Goal: Complete application form

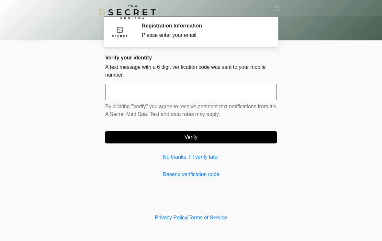
click at [115, 92] on input "text" at bounding box center [190, 92] width 171 height 16
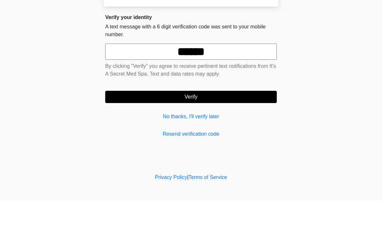
type input "******"
click at [133, 131] on button "Verify" at bounding box center [190, 137] width 171 height 12
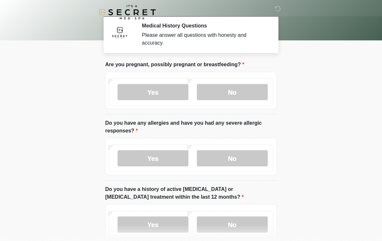
click at [215, 90] on label "No" at bounding box center [232, 92] width 71 height 16
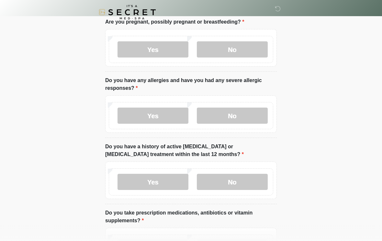
scroll to position [44, 0]
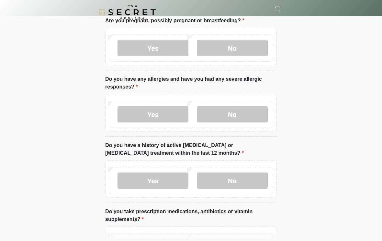
click at [130, 116] on label "Yes" at bounding box center [152, 114] width 71 height 16
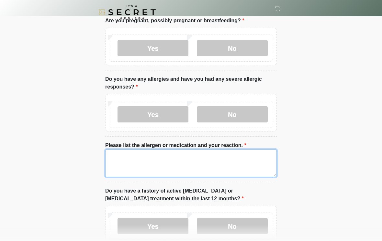
click at [144, 173] on textarea "Please list the allergen or medication and your reaction." at bounding box center [190, 163] width 171 height 28
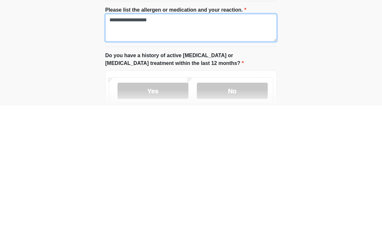
type textarea "**********"
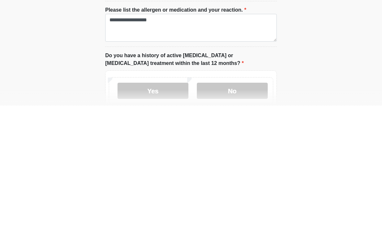
click at [214, 218] on label "No" at bounding box center [232, 226] width 71 height 16
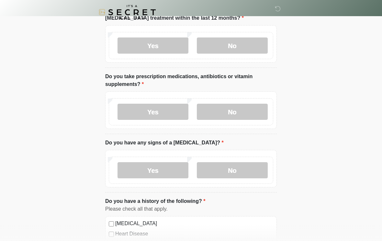
scroll to position [224, 0]
click at [125, 106] on label "Yes" at bounding box center [152, 112] width 71 height 16
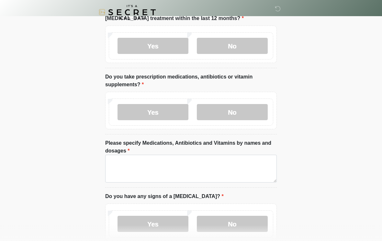
click at [211, 113] on label "No" at bounding box center [232, 112] width 71 height 16
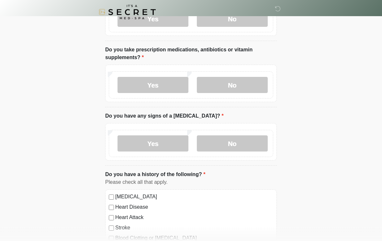
scroll to position [252, 0]
click at [216, 141] on label "No" at bounding box center [232, 143] width 71 height 16
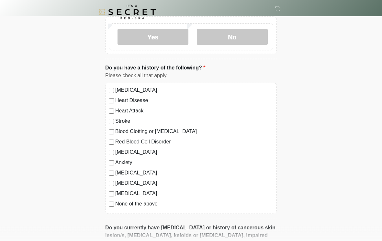
scroll to position [362, 0]
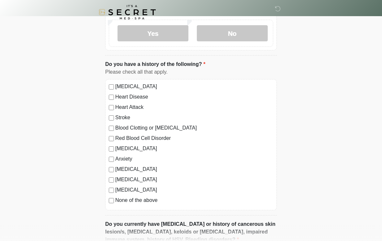
click at [116, 200] on label "None of the above" at bounding box center [194, 201] width 158 height 8
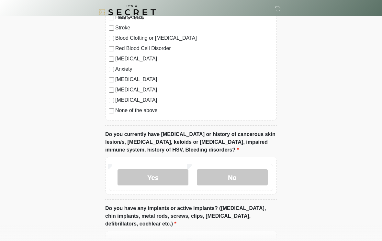
scroll to position [490, 0]
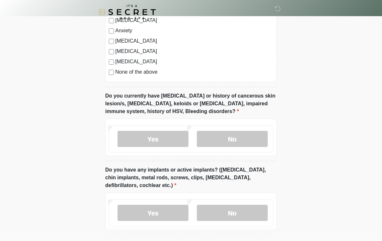
click at [139, 132] on label "Yes" at bounding box center [152, 139] width 71 height 16
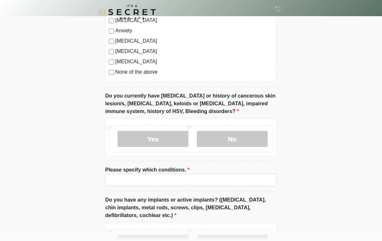
scroll to position [490, 0]
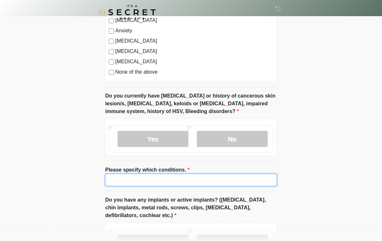
click at [123, 181] on input "Please specify which conditions." at bounding box center [190, 180] width 171 height 12
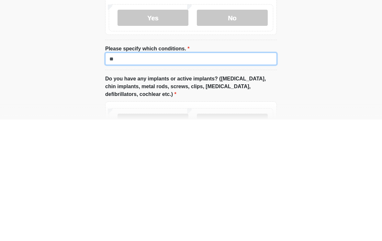
type input "*"
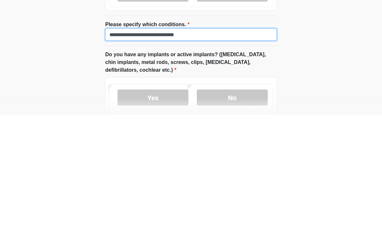
scroll to position [510, 0]
type input "**********"
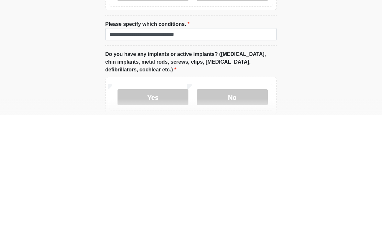
click at [221, 216] on label "No" at bounding box center [232, 224] width 71 height 16
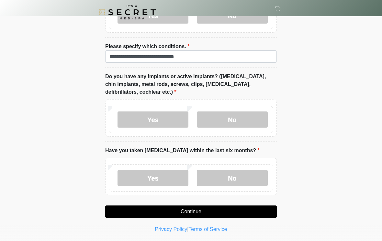
click at [208, 173] on label "No" at bounding box center [232, 178] width 71 height 16
click at [137, 211] on button "Continue" at bounding box center [190, 212] width 171 height 12
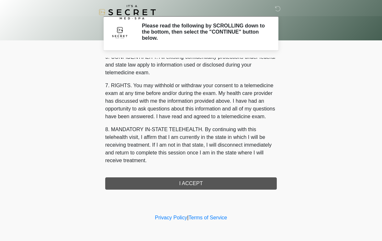
scroll to position [263, 0]
click at [139, 185] on button "I ACCEPT" at bounding box center [190, 184] width 171 height 12
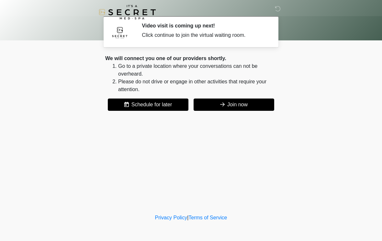
click at [221, 105] on icon at bounding box center [222, 104] width 5 height 5
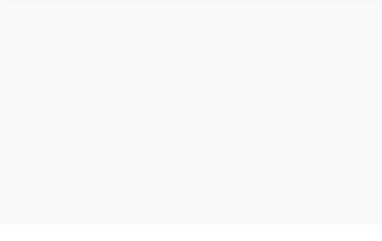
scroll to position [2, 0]
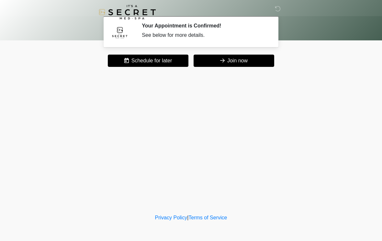
click at [275, 11] on icon at bounding box center [278, 9] width 6 height 6
